Goal: Transaction & Acquisition: Purchase product/service

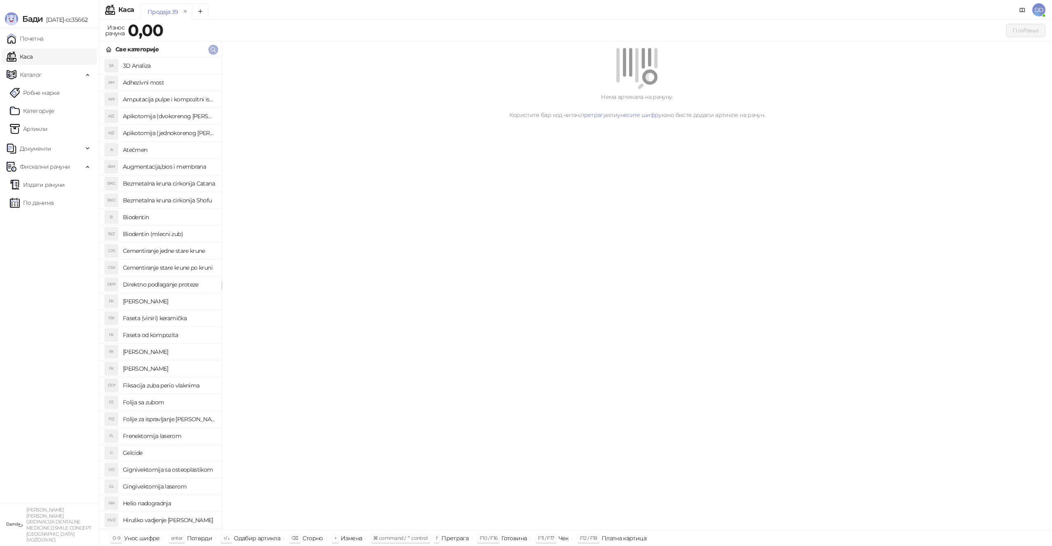
click at [212, 53] on span "button" at bounding box center [213, 50] width 7 height 8
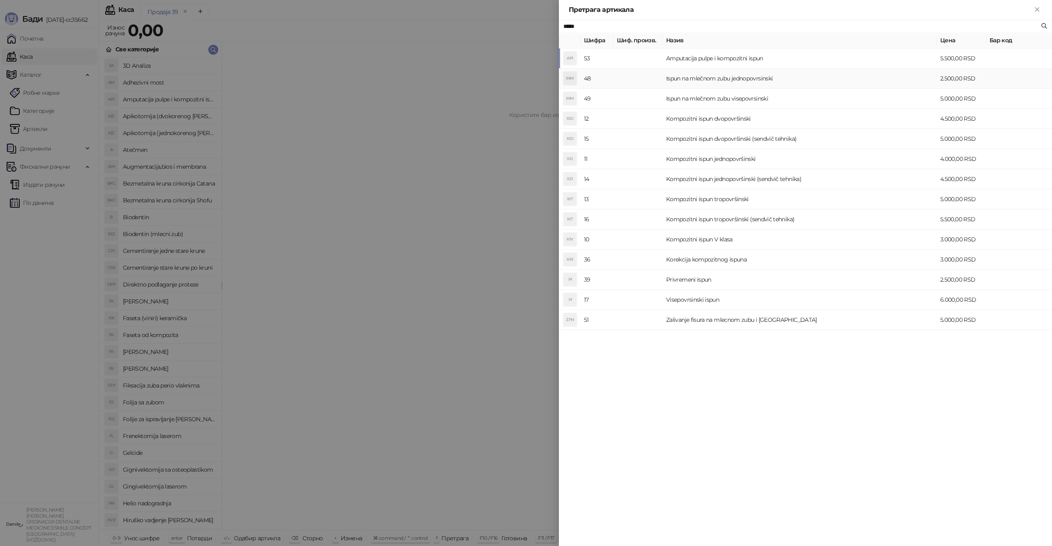
click at [677, 78] on td "Ispun na mlečnom zubu jednopovrsinski" at bounding box center [800, 79] width 274 height 20
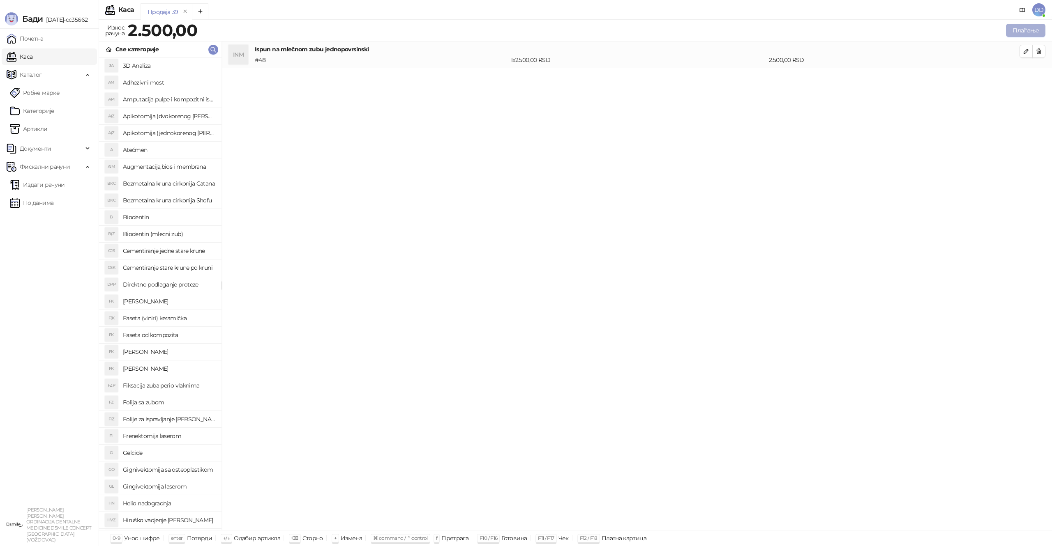
click at [1015, 27] on button "Плаћање" at bounding box center [1025, 30] width 39 height 13
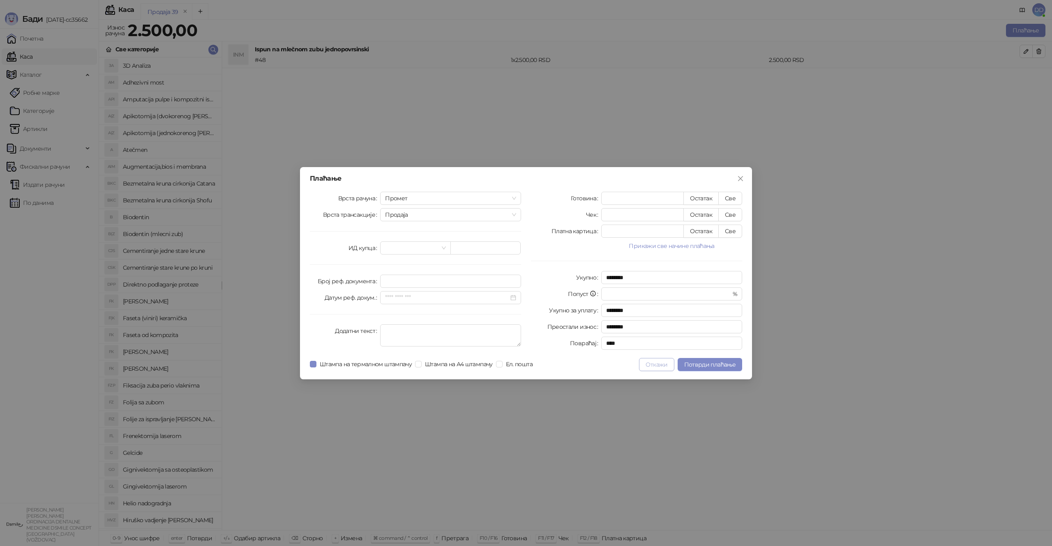
click at [664, 365] on button "Откажи" at bounding box center [656, 364] width 35 height 13
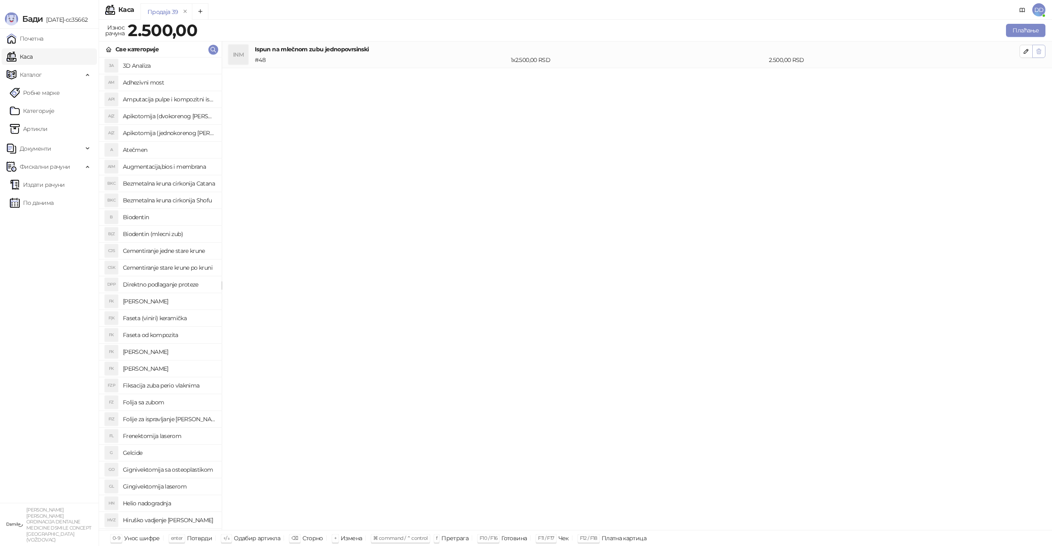
click at [1035, 51] on icon "button" at bounding box center [1038, 51] width 7 height 7
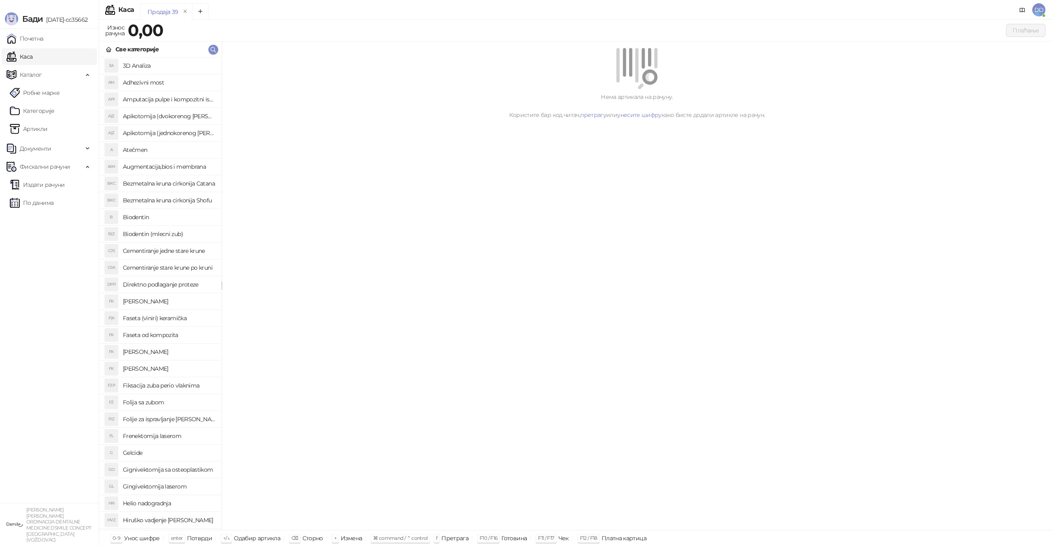
click at [831, 176] on div "Нема артикала на рачуну. Користите бар код читач, претрагу или унесите шифру ка…" at bounding box center [637, 285] width 830 height 489
